Goal: Check status

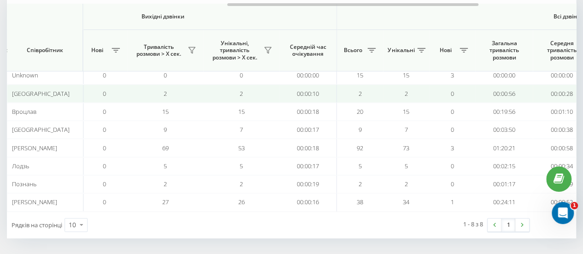
scroll to position [0, 493]
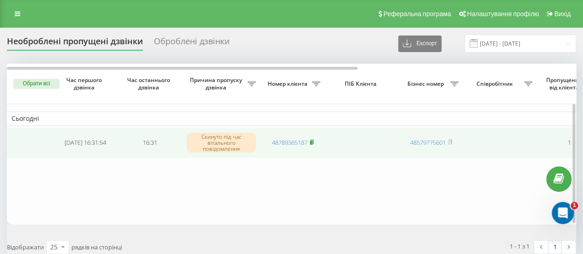
click at [313, 141] on rect at bounding box center [311, 143] width 3 height 4
